Goal: Task Accomplishment & Management: Manage account settings

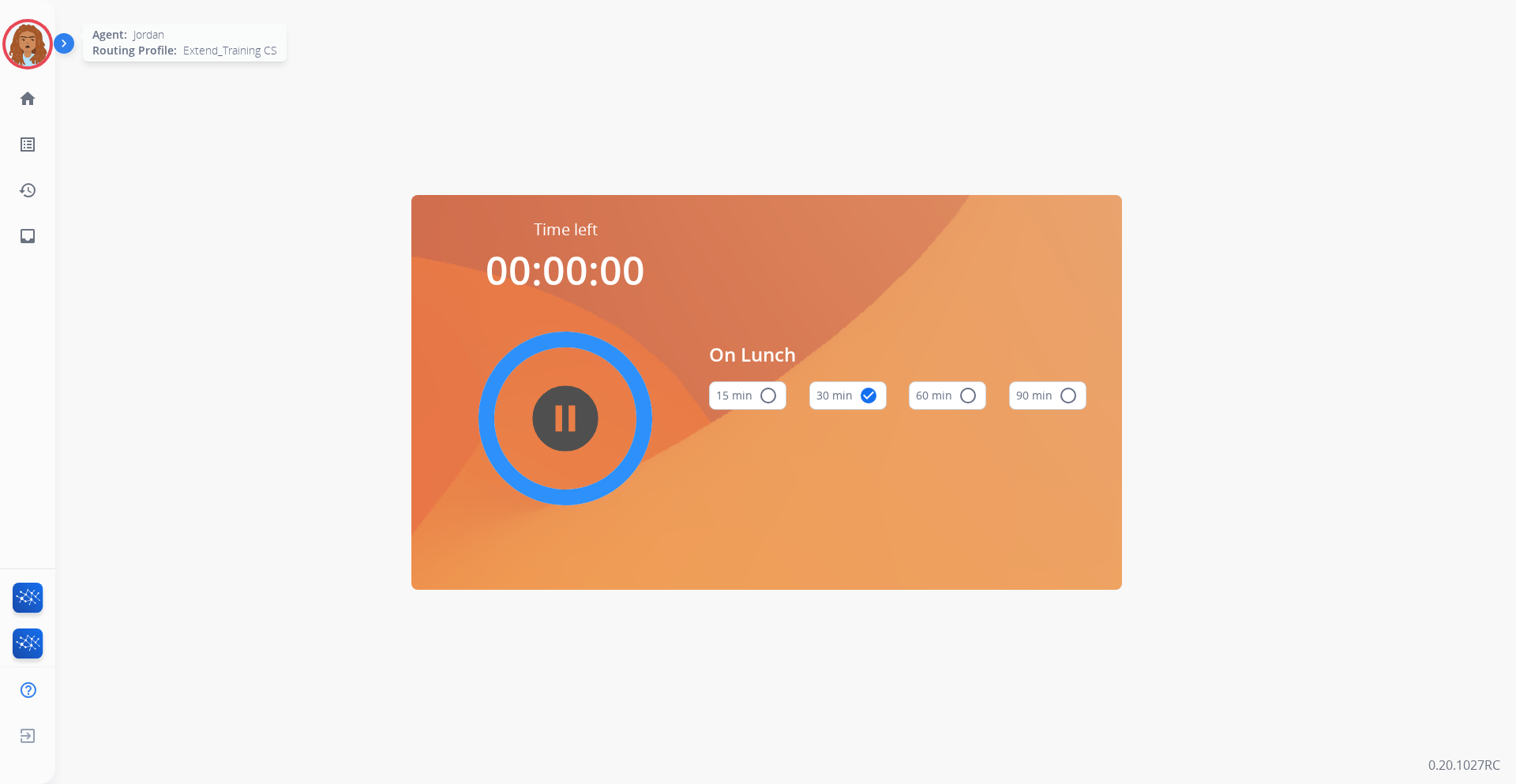
click at [43, 54] on img at bounding box center [28, 44] width 44 height 44
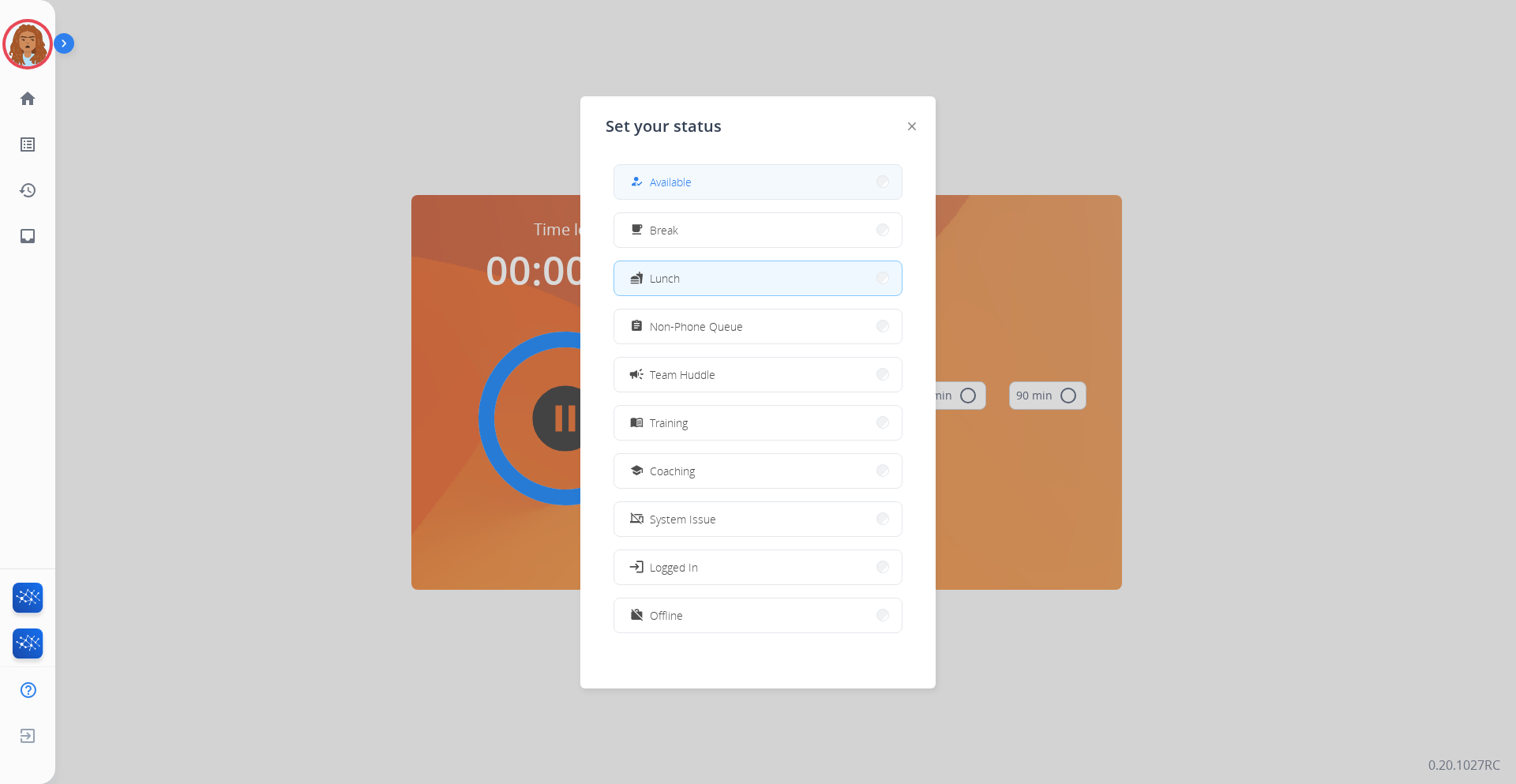
click at [709, 175] on button "how_to_reg Available" at bounding box center [758, 182] width 287 height 34
